Goal: Information Seeking & Learning: Check status

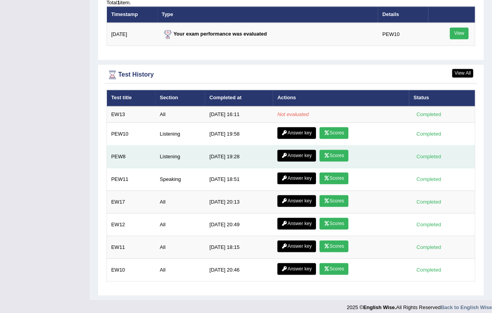
scroll to position [985, 0]
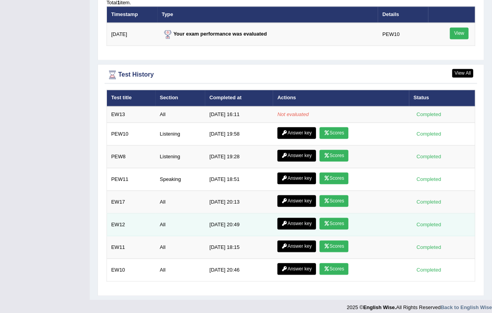
click at [328, 221] on icon at bounding box center [327, 223] width 6 height 5
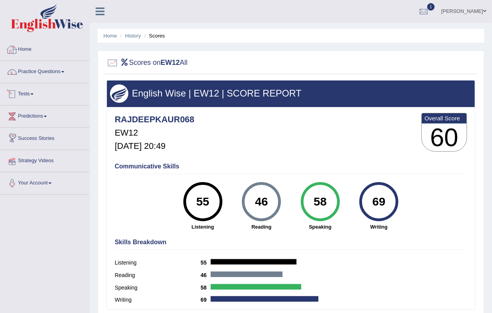
click at [30, 48] on link "Home" at bounding box center [44, 49] width 89 height 20
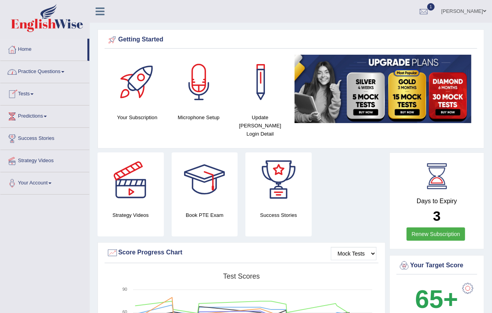
click at [36, 49] on link "Home" at bounding box center [43, 49] width 87 height 20
click at [35, 55] on link "Home" at bounding box center [43, 49] width 87 height 20
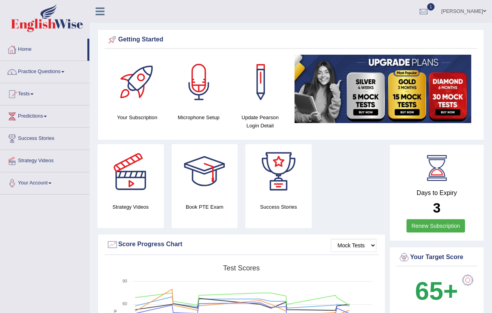
click at [33, 43] on link "Home" at bounding box center [43, 49] width 87 height 20
click at [48, 71] on link "Practice Questions" at bounding box center [44, 71] width 89 height 20
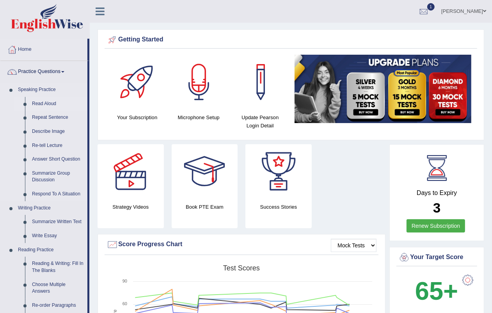
click at [56, 101] on link "Read Aloud" at bounding box center [57, 104] width 59 height 14
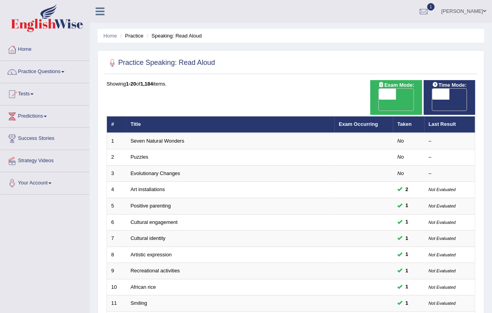
click at [33, 36] on div at bounding box center [45, 19] width 90 height 38
click at [36, 43] on link "Home" at bounding box center [44, 49] width 89 height 20
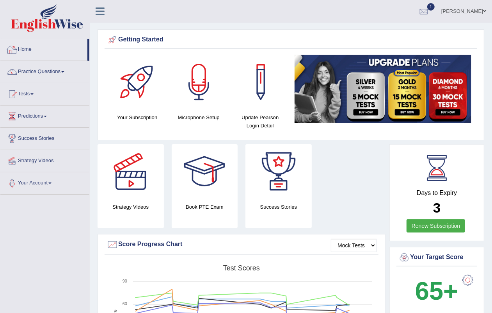
click at [23, 46] on link "Home" at bounding box center [43, 49] width 87 height 20
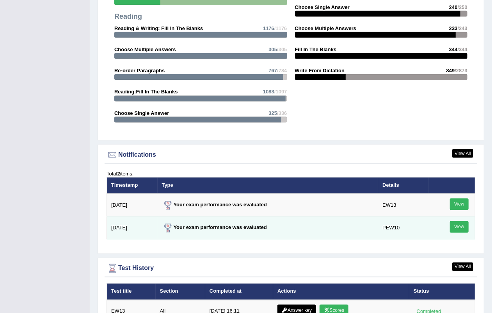
scroll to position [829, 0]
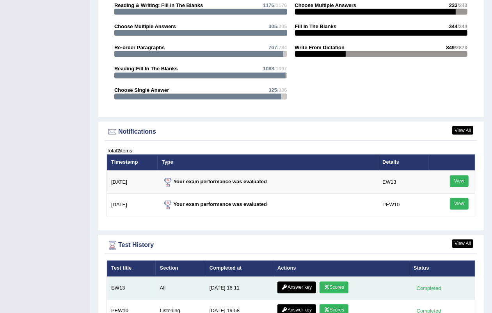
click at [330, 285] on link "Scores" at bounding box center [334, 287] width 29 height 12
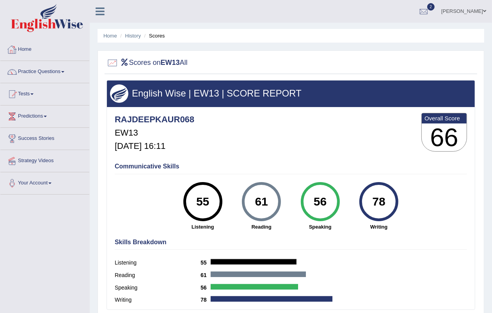
click at [23, 43] on link "Home" at bounding box center [44, 49] width 89 height 20
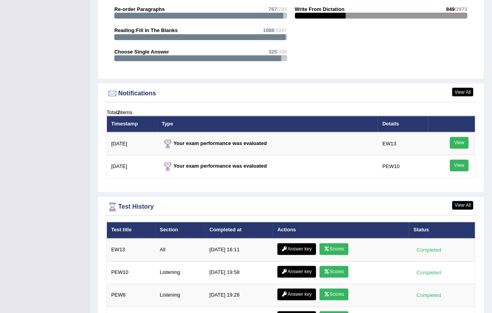
scroll to position [878, 0]
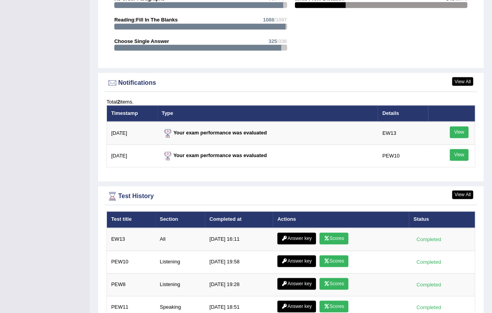
click at [291, 226] on th "Actions" at bounding box center [341, 220] width 136 height 16
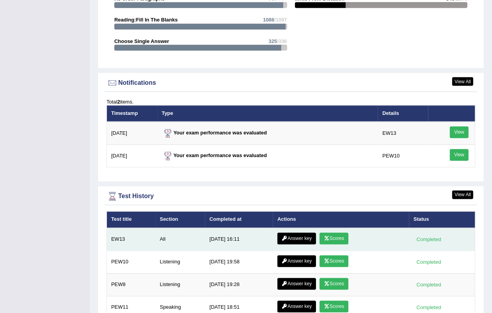
click at [294, 233] on link "Answer key" at bounding box center [296, 239] width 39 height 12
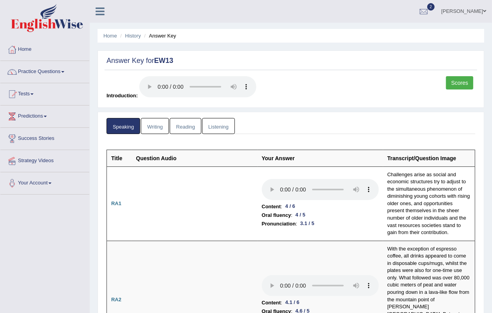
click at [160, 118] on link "Writing" at bounding box center [155, 126] width 28 height 16
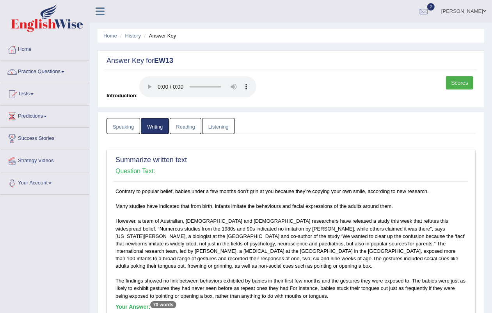
click at [198, 132] on link "Reading" at bounding box center [185, 126] width 31 height 16
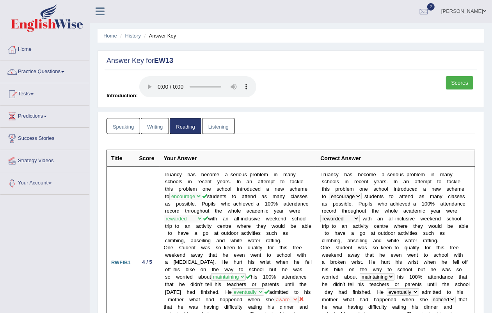
click at [226, 129] on link "Listening" at bounding box center [218, 126] width 33 height 16
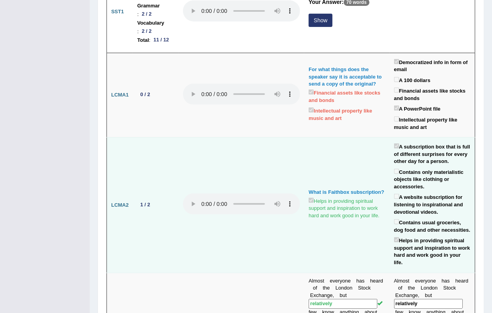
scroll to position [49, 0]
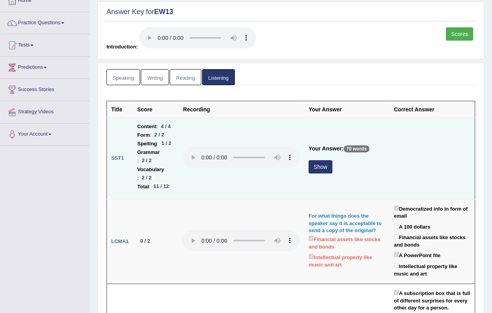
click at [332, 160] on button "Show" at bounding box center [321, 166] width 24 height 13
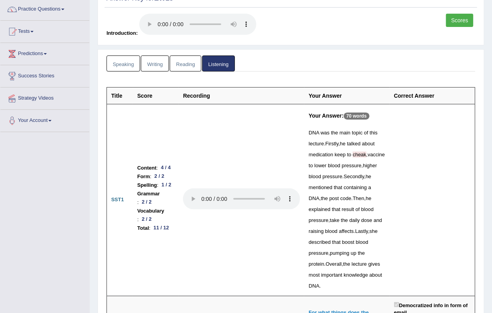
scroll to position [0, 0]
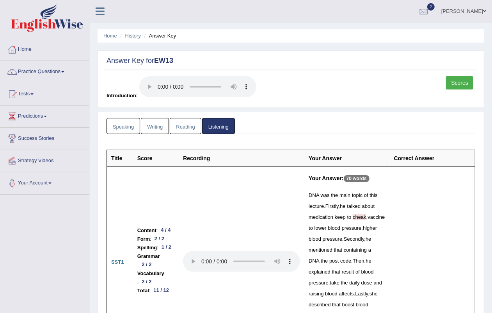
click at [126, 128] on link "Speaking" at bounding box center [124, 126] width 34 height 16
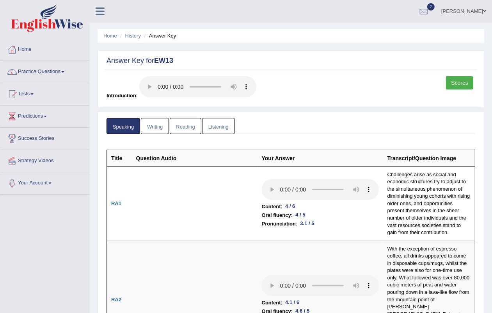
click at [452, 82] on link "Scores" at bounding box center [459, 82] width 27 height 13
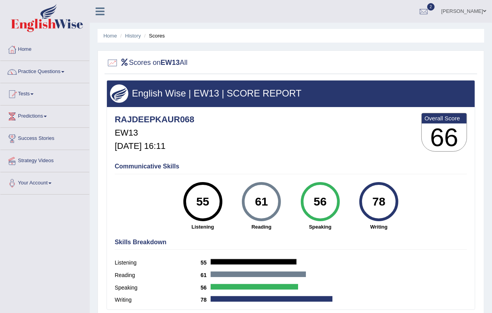
click at [109, 32] on li "Home" at bounding box center [110, 35] width 14 height 7
click at [110, 34] on link "Home" at bounding box center [110, 36] width 14 height 6
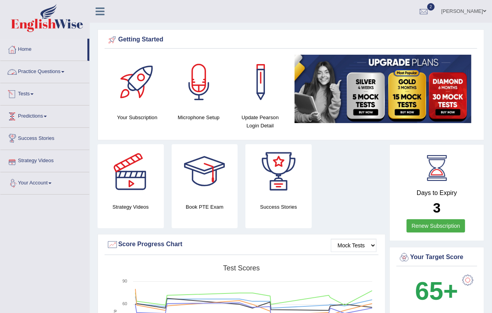
click at [22, 94] on link "Tests" at bounding box center [44, 93] width 89 height 20
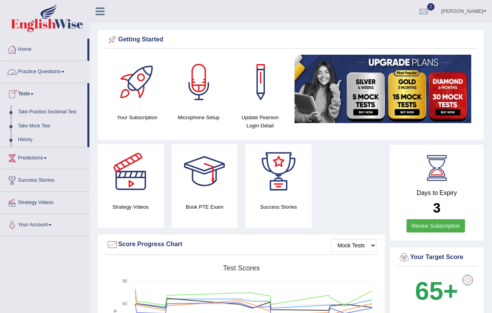
click at [30, 125] on link "Take Mock Test" at bounding box center [50, 126] width 73 height 14
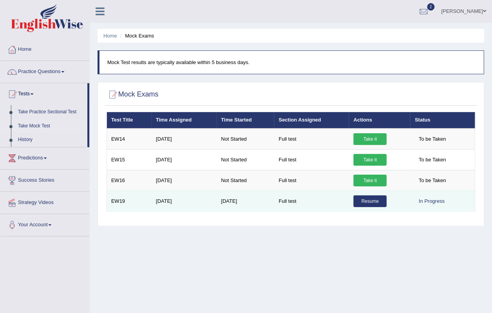
click at [364, 203] on link "Resume" at bounding box center [370, 201] width 33 height 12
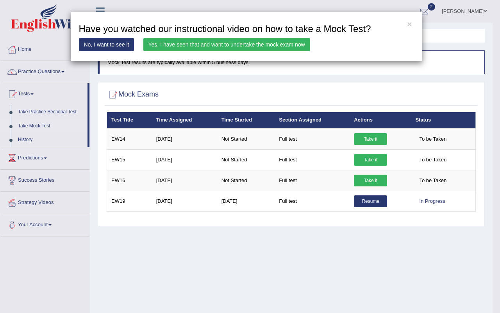
click at [180, 42] on link "Yes, I have seen that and want to undertake the mock exam now" at bounding box center [226, 44] width 167 height 13
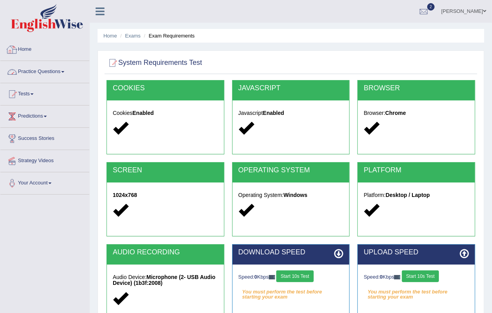
click at [26, 51] on link "Home" at bounding box center [44, 49] width 89 height 20
